Goal: Task Accomplishment & Management: Use online tool/utility

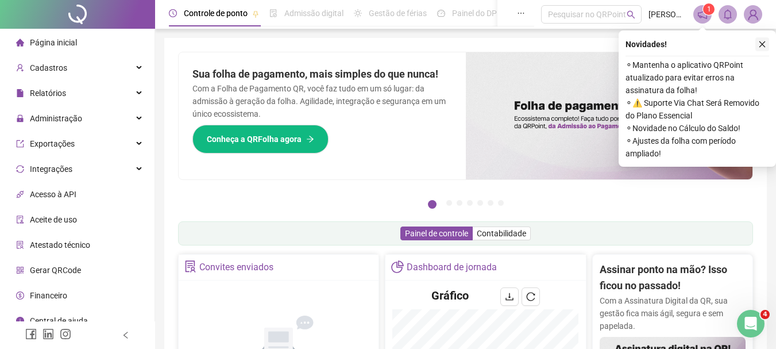
click at [761, 45] on icon "close" at bounding box center [762, 44] width 8 height 8
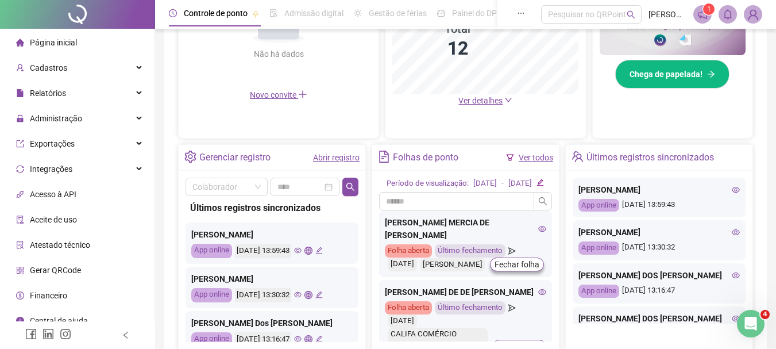
scroll to position [345, 0]
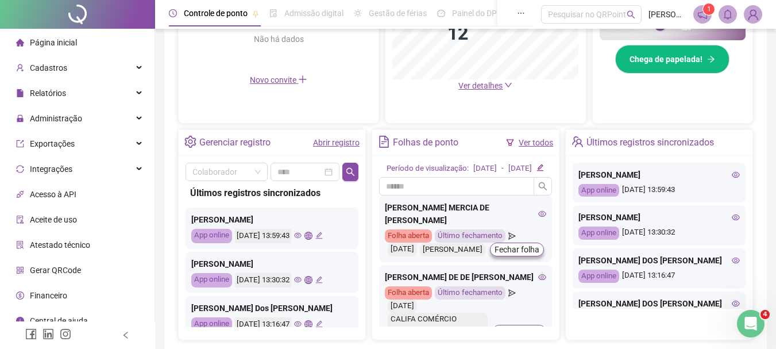
click at [509, 233] on icon "send" at bounding box center [512, 235] width 7 height 7
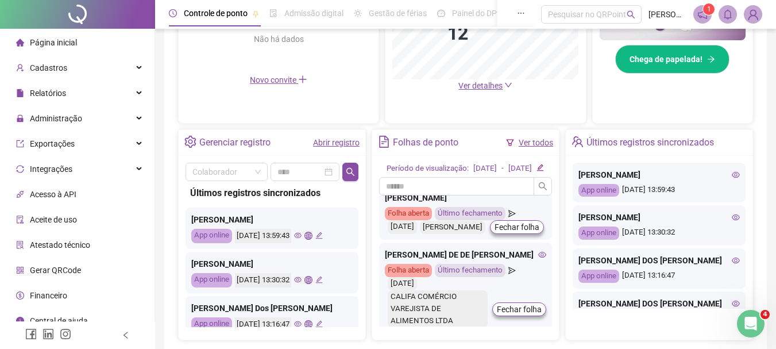
scroll to position [0, 0]
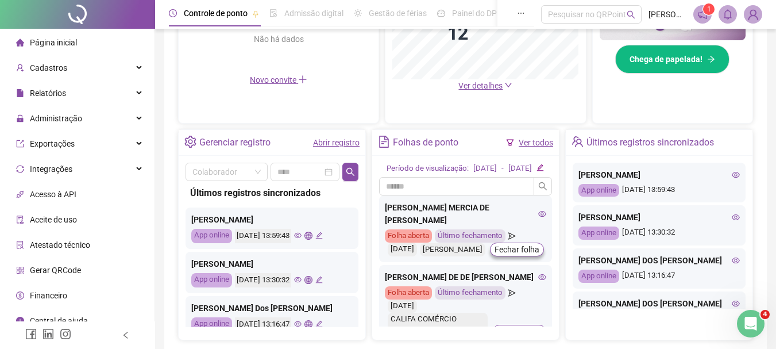
click at [638, 181] on div "[PERSON_NAME] App online [DATE] 13:59:43" at bounding box center [659, 183] width 173 height 40
click at [583, 190] on div "App online" at bounding box center [599, 190] width 41 height 13
click at [607, 190] on div "App online" at bounding box center [599, 190] width 41 height 13
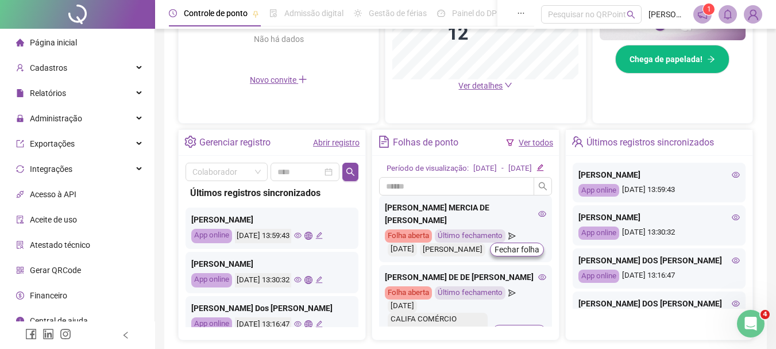
click at [732, 174] on icon "eye" at bounding box center [736, 175] width 8 height 8
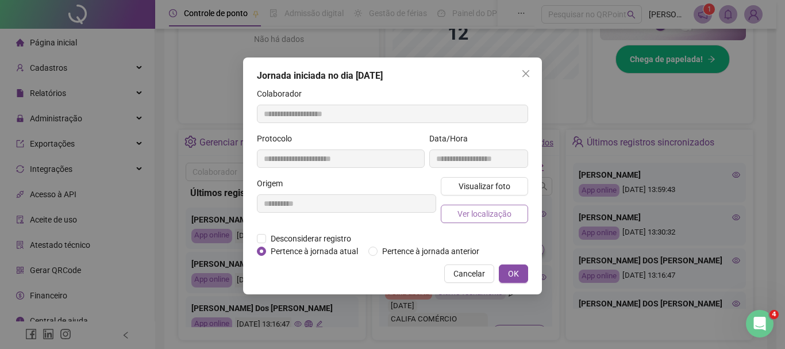
click at [517, 209] on button "Ver localização" at bounding box center [484, 214] width 87 height 18
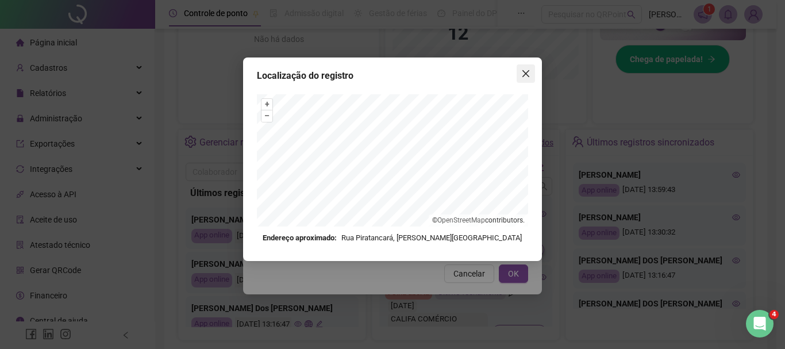
click at [529, 70] on icon "close" at bounding box center [525, 73] width 9 height 9
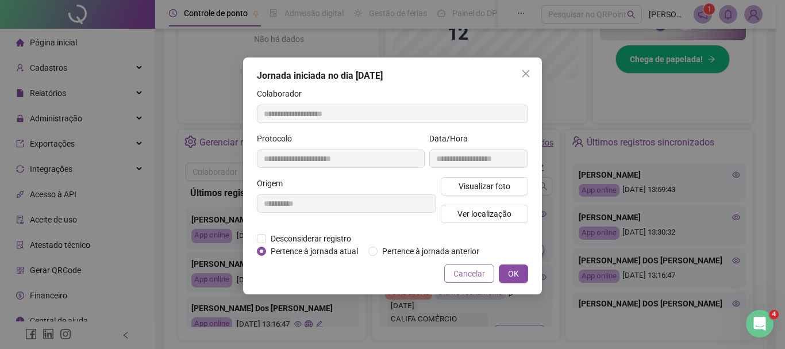
click at [472, 275] on span "Cancelar" at bounding box center [469, 273] width 32 height 13
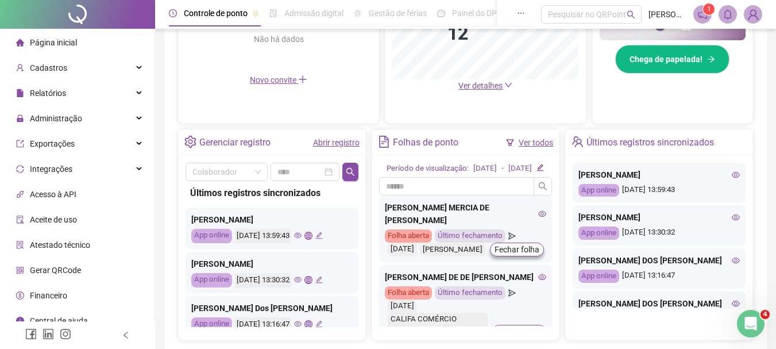
click at [236, 143] on div "Gerenciar registro" at bounding box center [234, 143] width 71 height 20
click at [317, 144] on link "Abrir registro" at bounding box center [336, 142] width 47 height 9
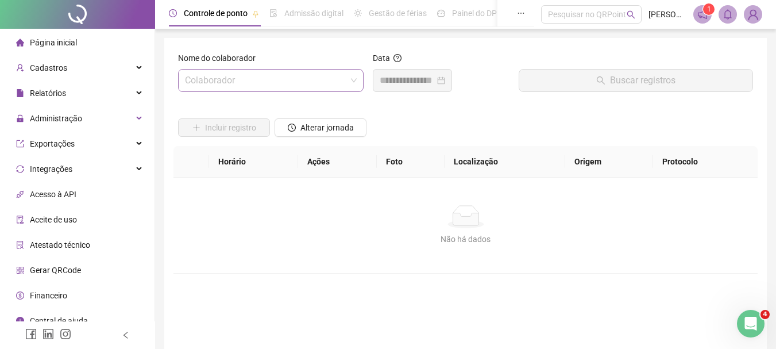
click at [276, 83] on input "search" at bounding box center [265, 81] width 161 height 22
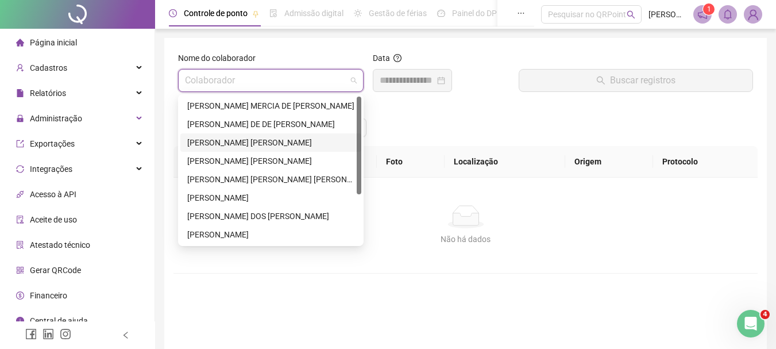
type input "*"
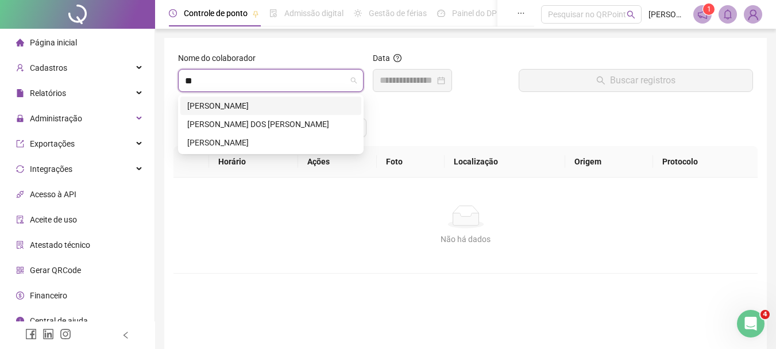
type input "***"
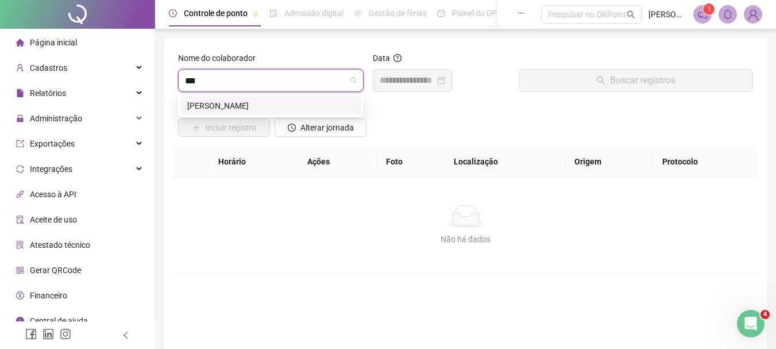
click at [289, 101] on div "[PERSON_NAME]" at bounding box center [270, 105] width 167 height 13
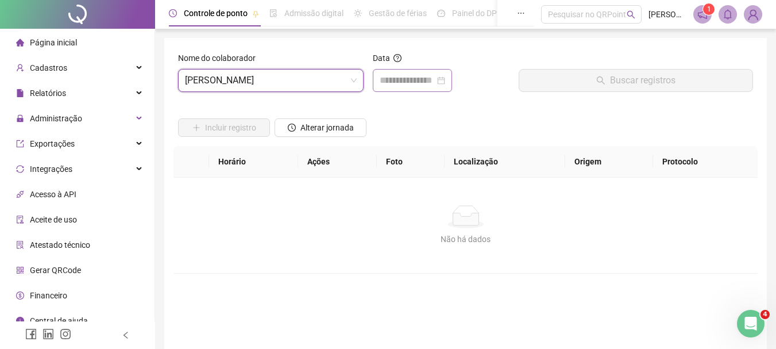
click at [445, 82] on div at bounding box center [413, 81] width 66 height 14
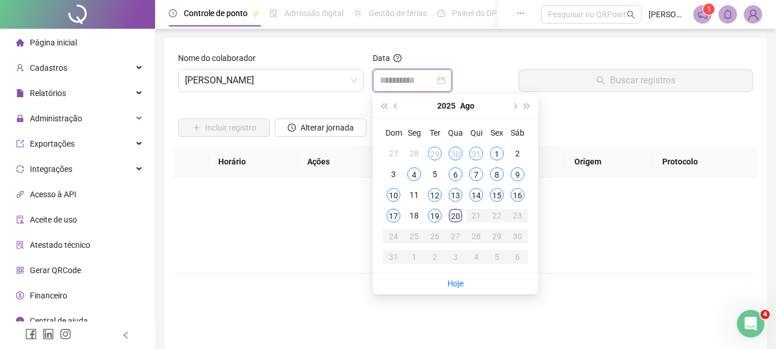
type input "**********"
click at [428, 214] on td "19" at bounding box center [435, 215] width 21 height 21
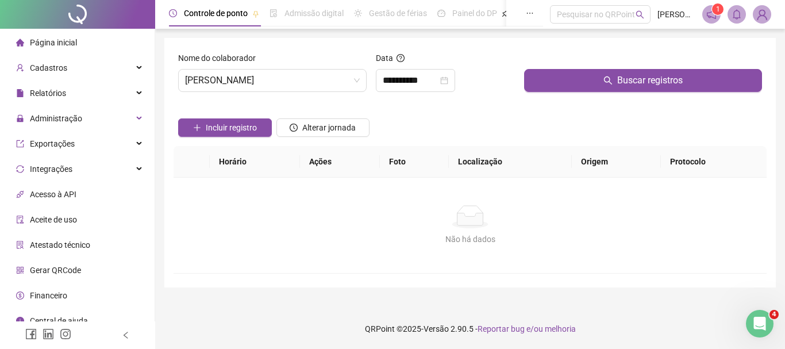
click at [246, 161] on th "Horário" at bounding box center [255, 162] width 90 height 32
click at [384, 162] on th "Foto" at bounding box center [414, 162] width 69 height 32
click at [473, 162] on th "Localização" at bounding box center [510, 162] width 123 height 32
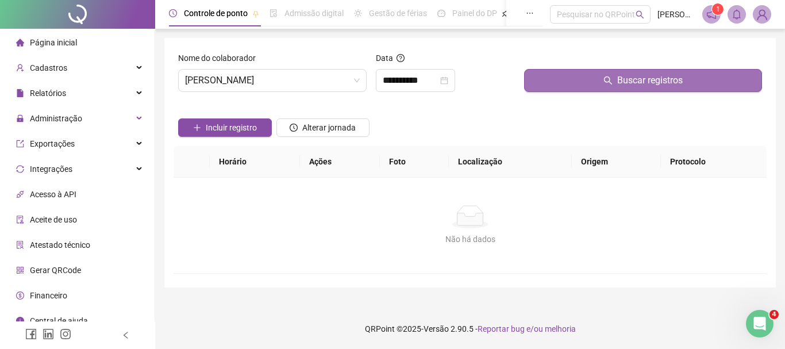
click at [633, 80] on span "Buscar registros" at bounding box center [650, 81] width 66 height 14
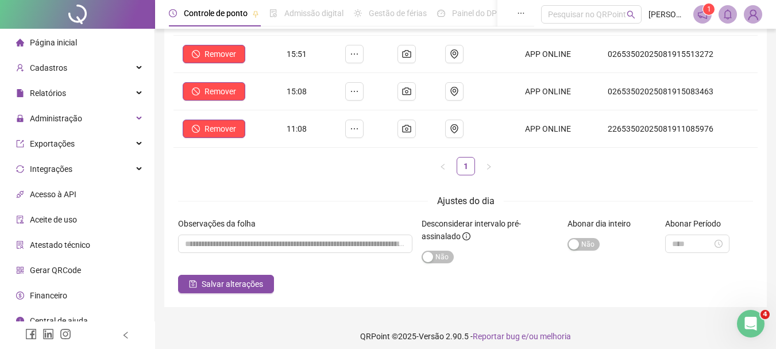
scroll to position [187, 0]
